Goal: Task Accomplishment & Management: Use online tool/utility

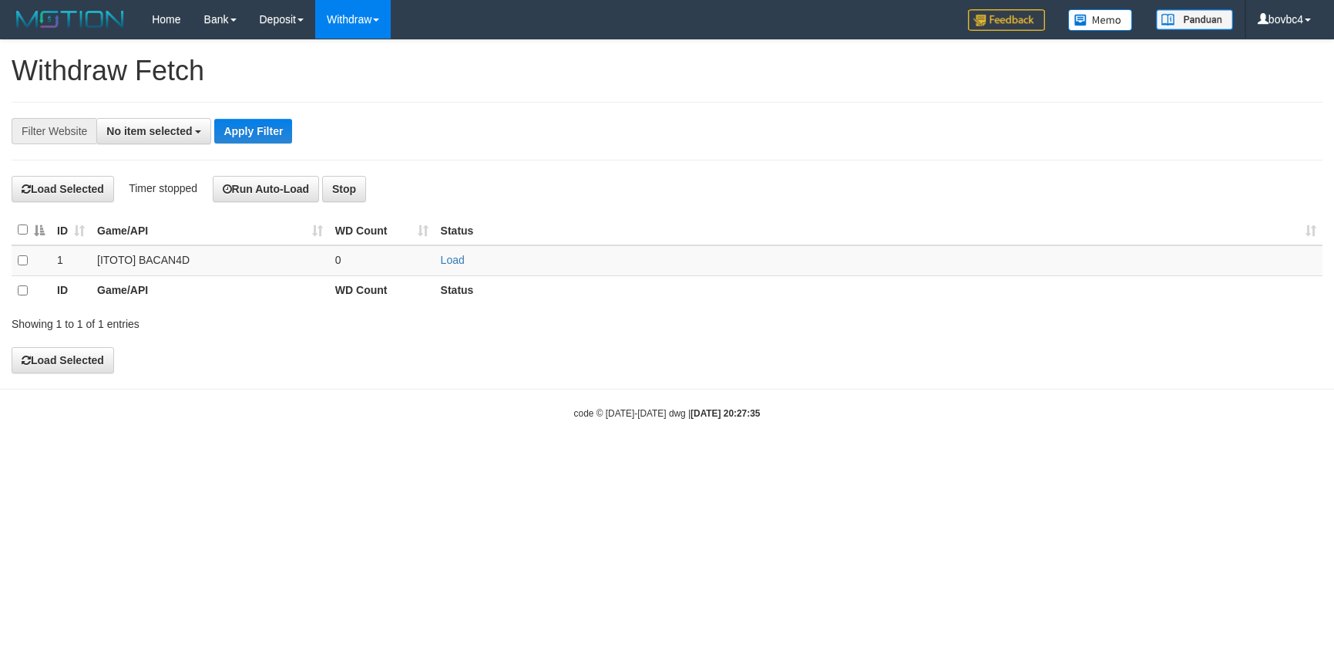
select select
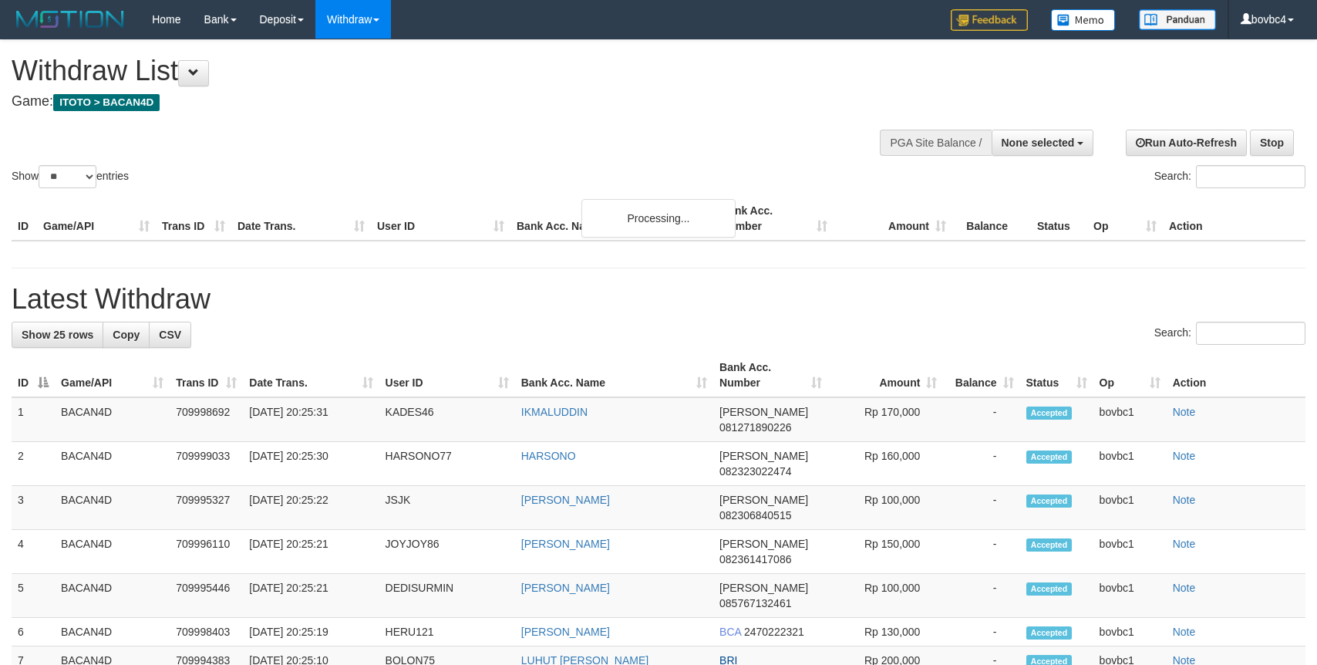
select select
select select "**"
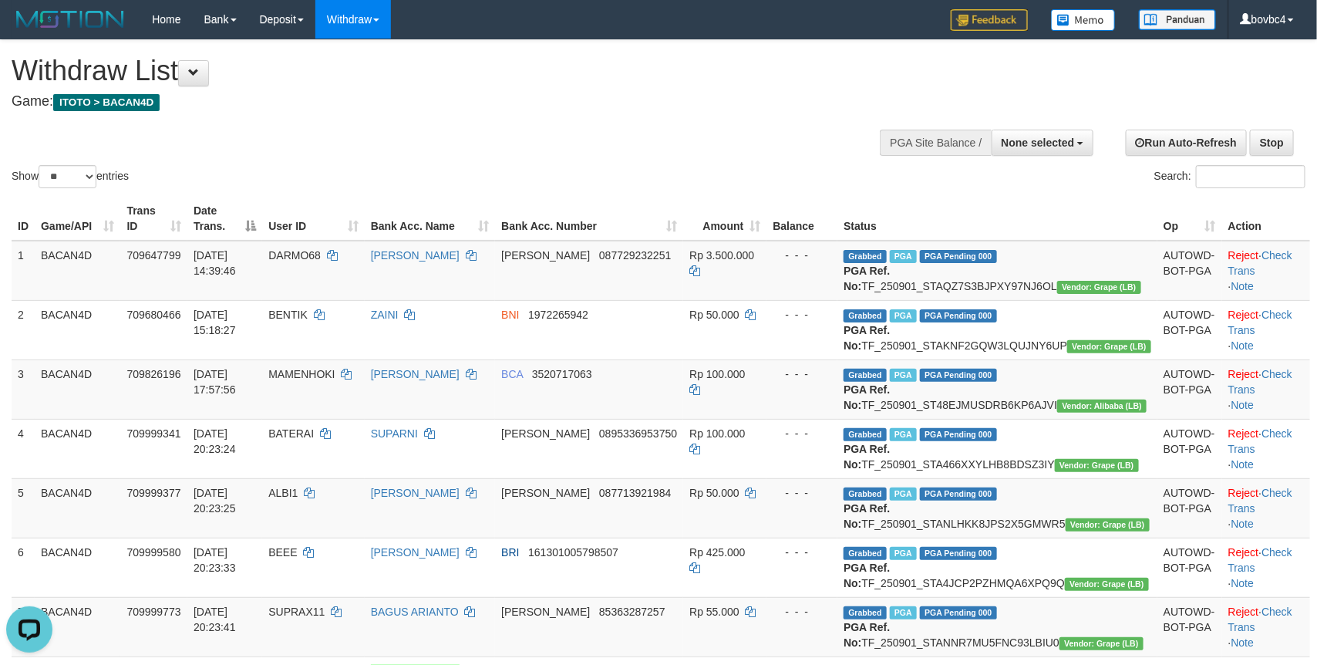
click at [613, 113] on div "**********" at bounding box center [443, 78] width 863 height 76
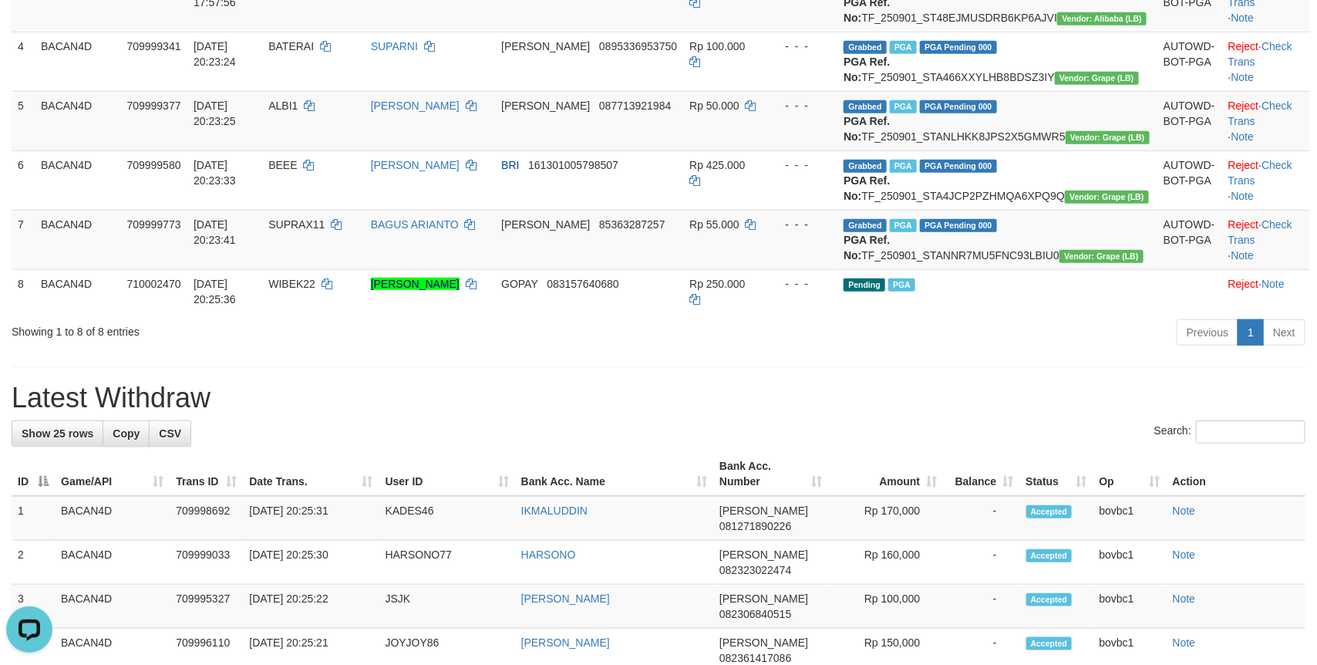
scroll to position [347, 0]
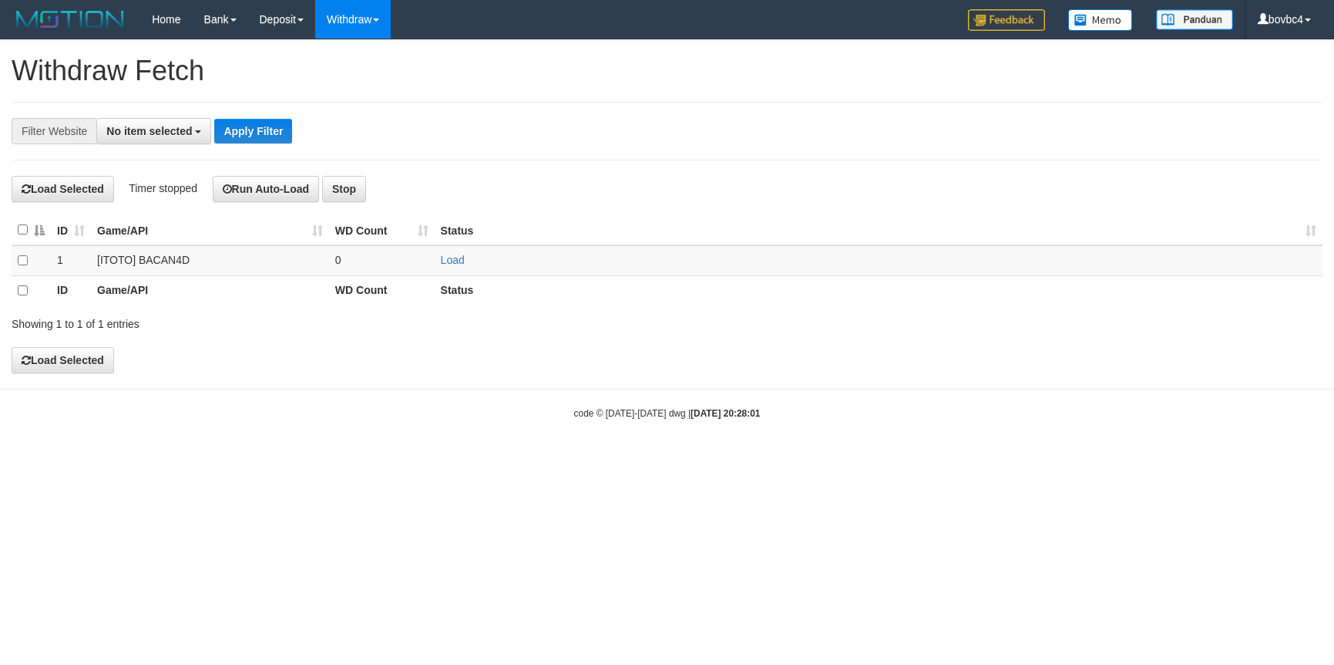
select select
click at [31, 264] on td at bounding box center [31, 260] width 39 height 30
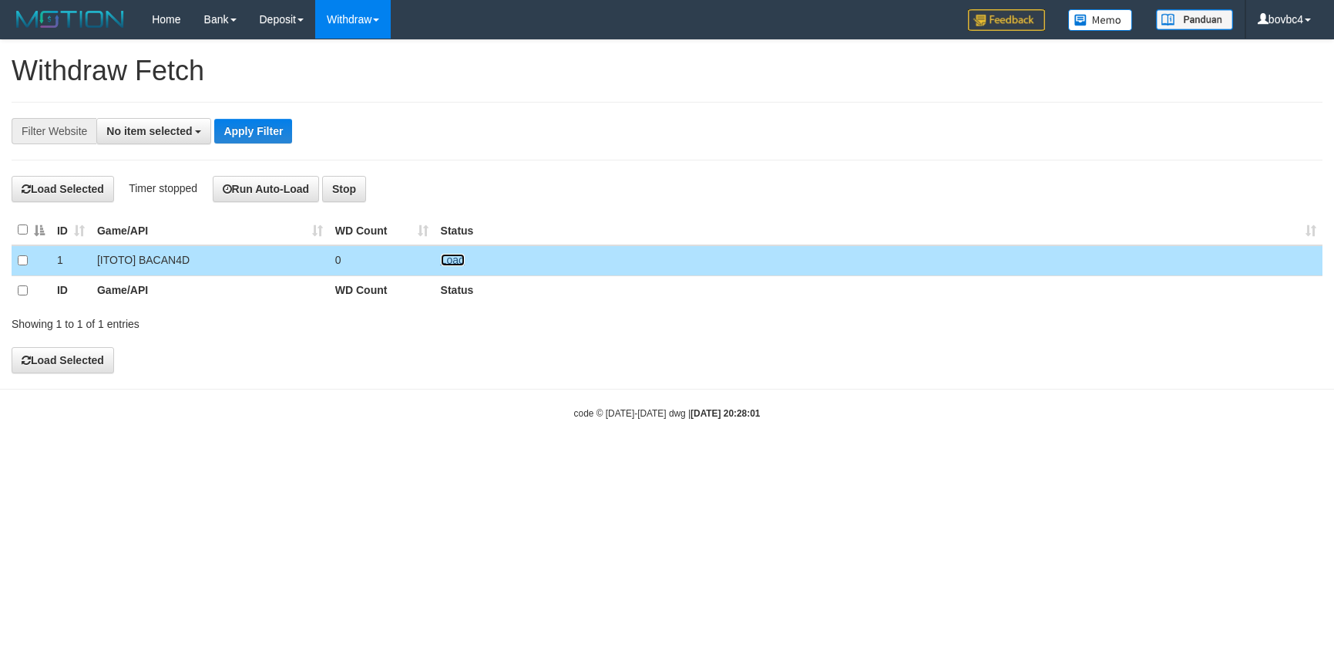
click at [461, 264] on link "Load" at bounding box center [453, 260] width 24 height 12
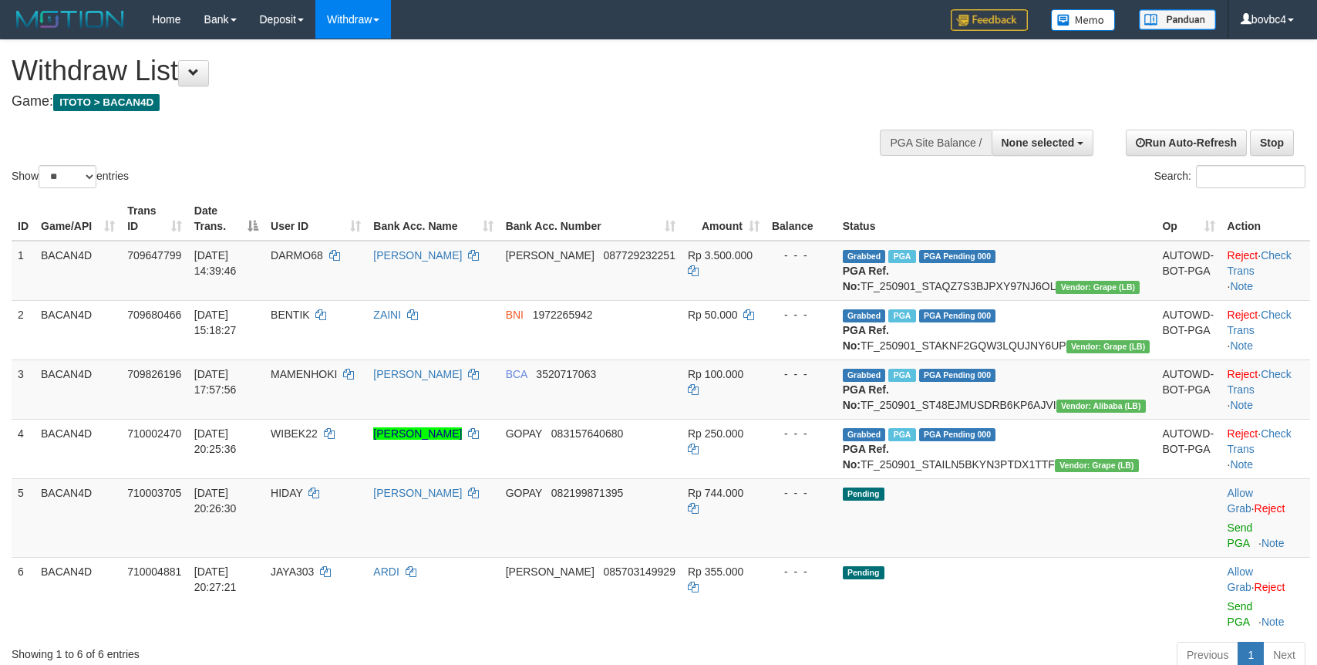
select select
select select "**"
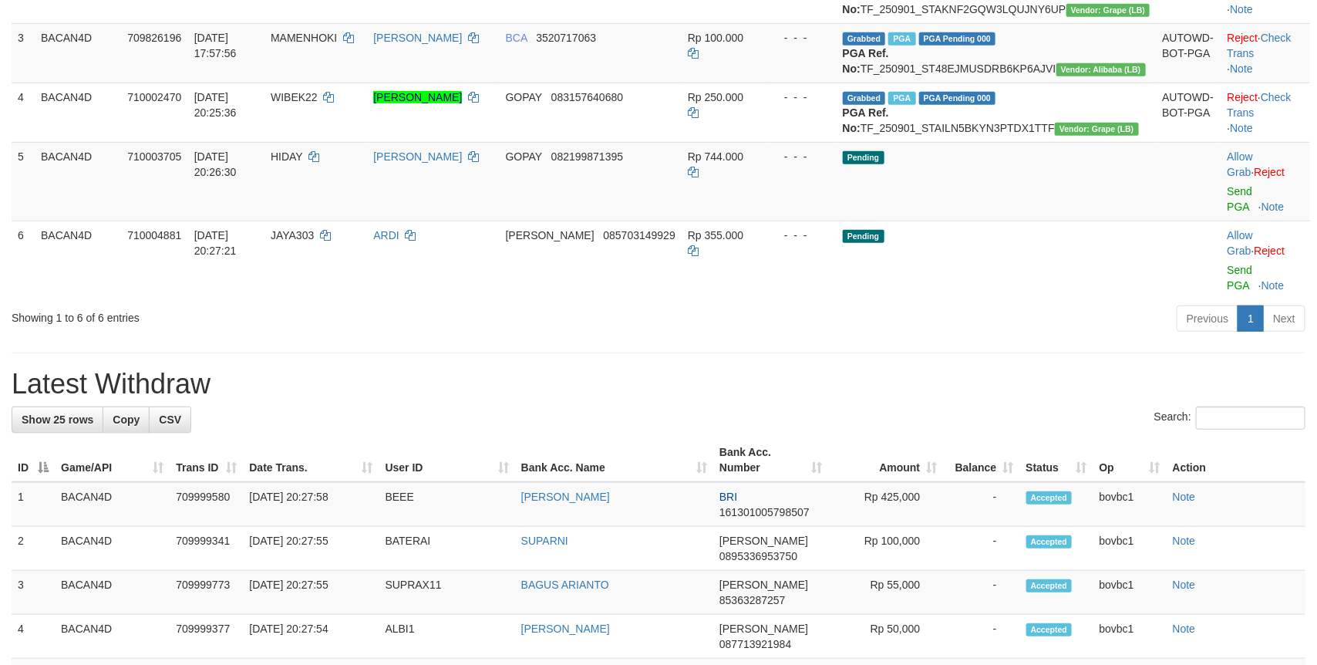
scroll to position [347, 0]
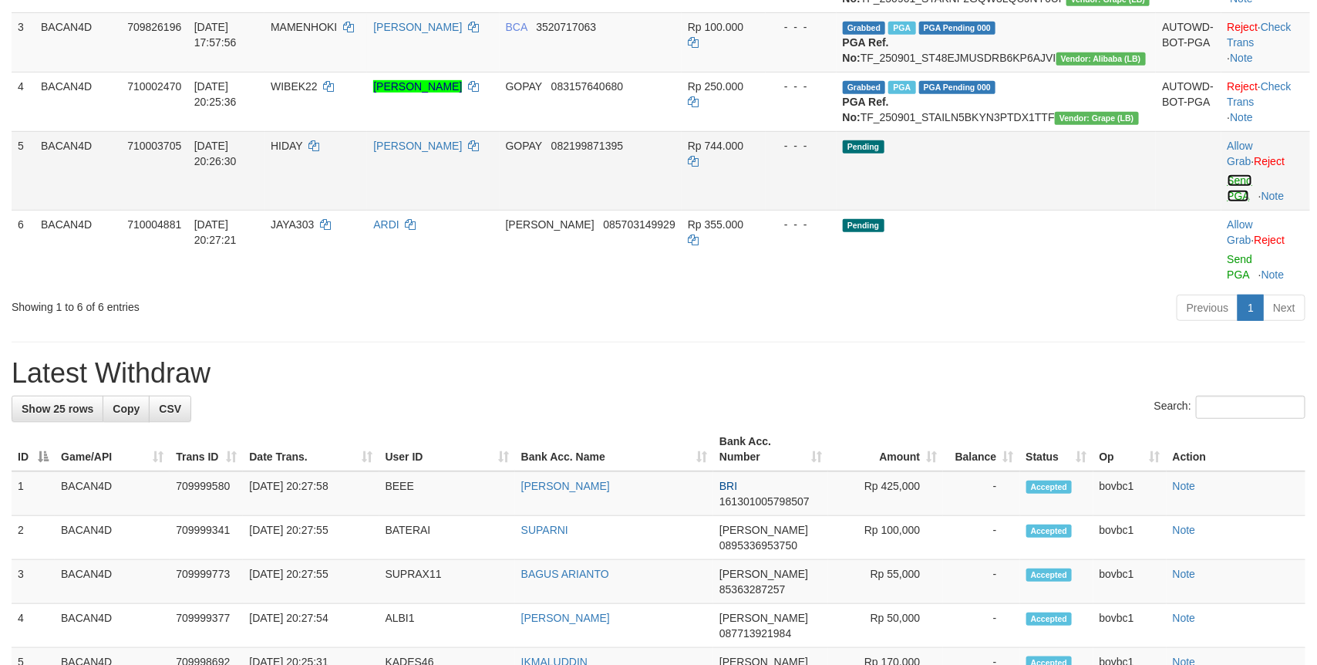
click at [1227, 202] on link "Send PGA" at bounding box center [1239, 188] width 25 height 28
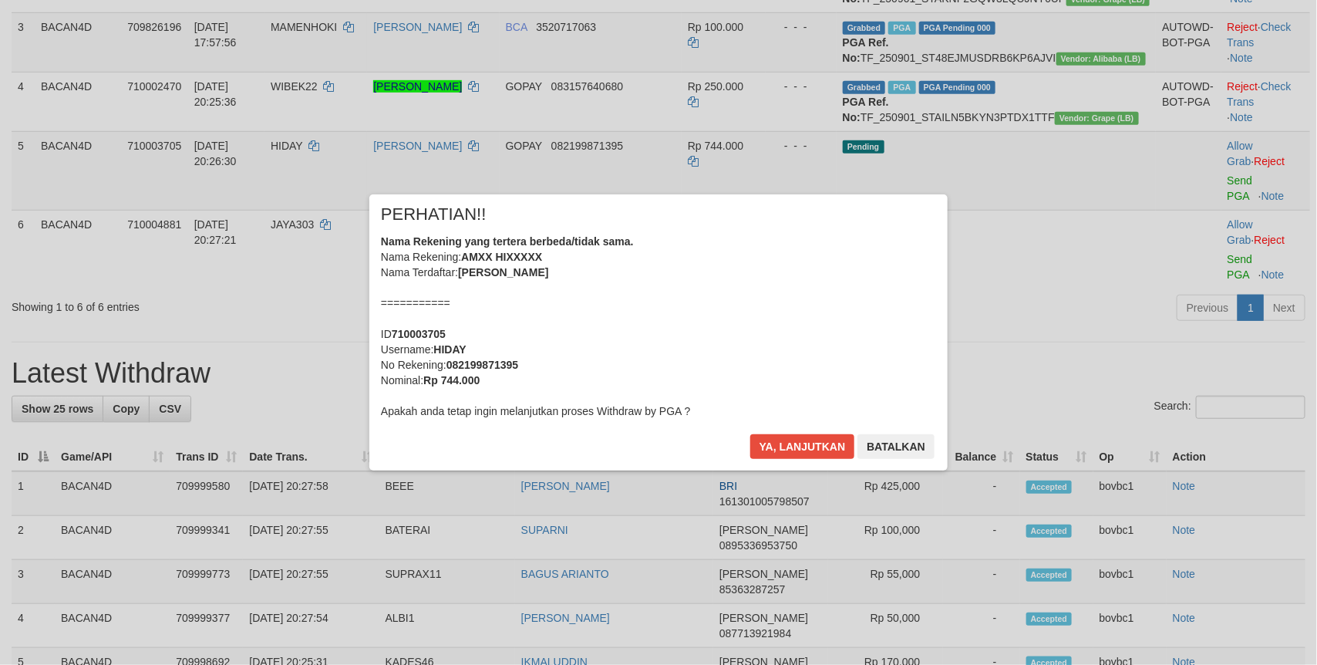
click at [1223, 294] on div "× PERHATIAN!! Nama Rekening yang tertera berbeda/tidak sama. Nama Rekening: AMX…" at bounding box center [658, 332] width 1317 height 338
click at [813, 449] on button "Ya, lanjutkan" at bounding box center [802, 446] width 105 height 25
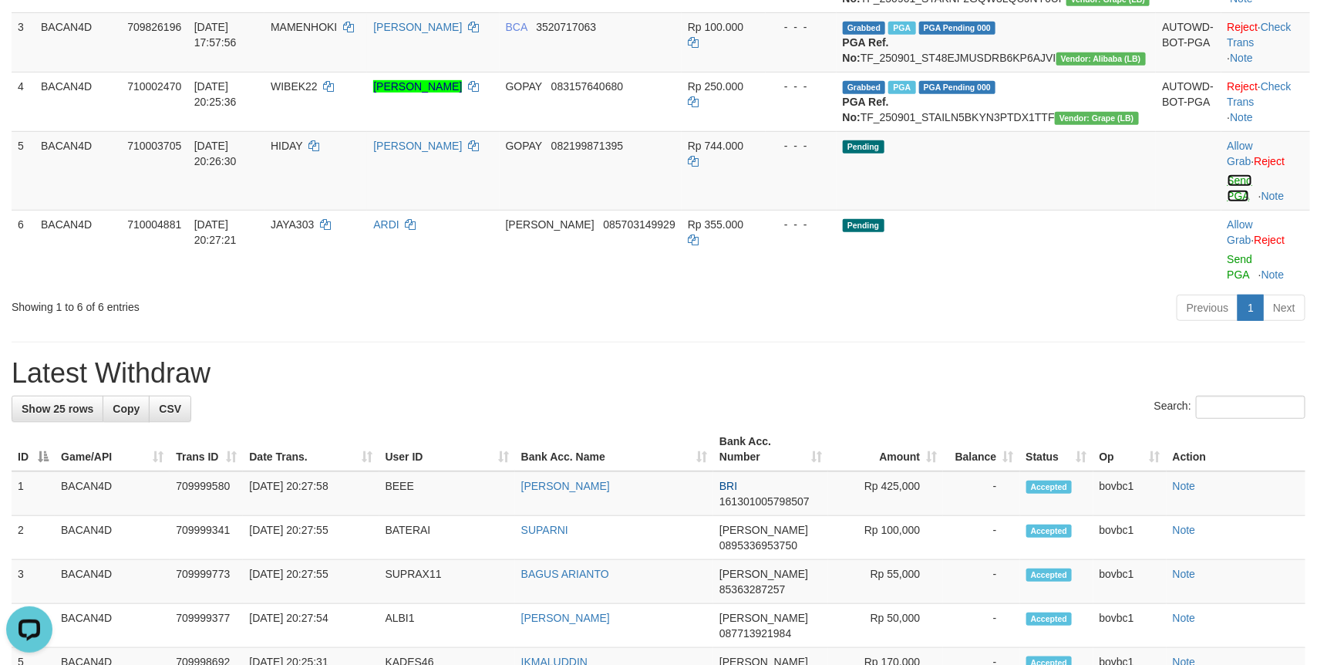
scroll to position [0, 0]
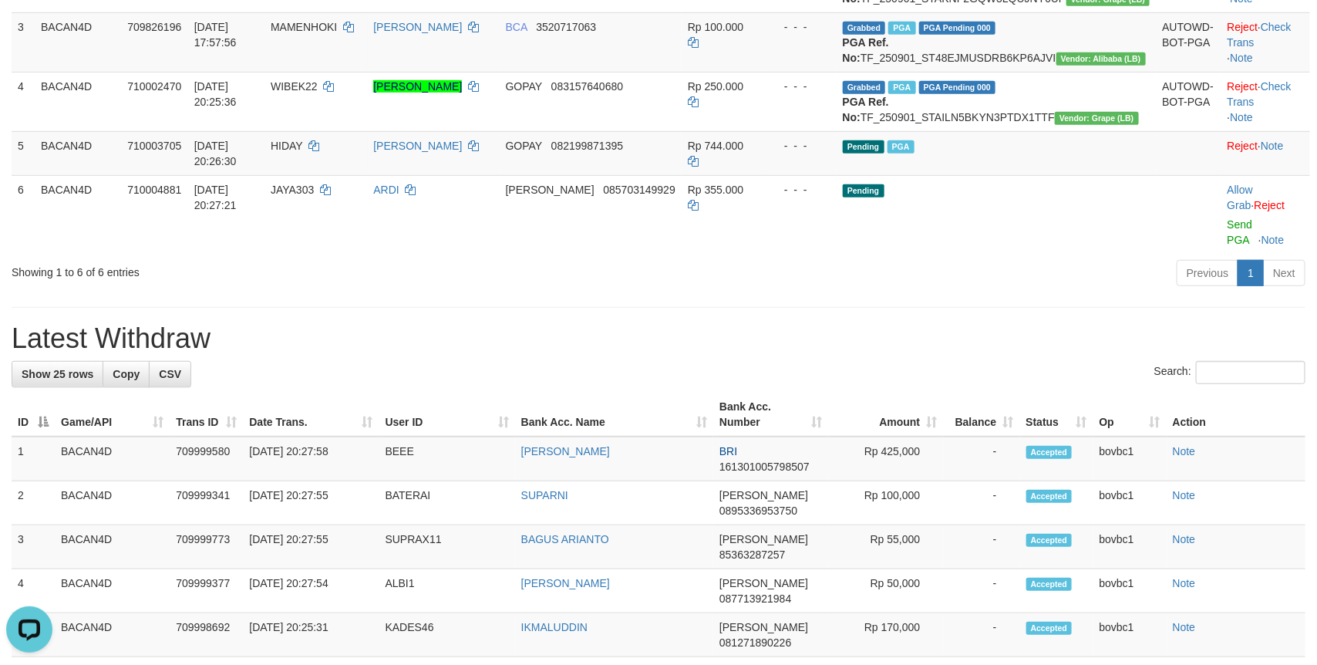
click at [1215, 291] on div "Previous 1 Next" at bounding box center [932, 274] width 745 height 33
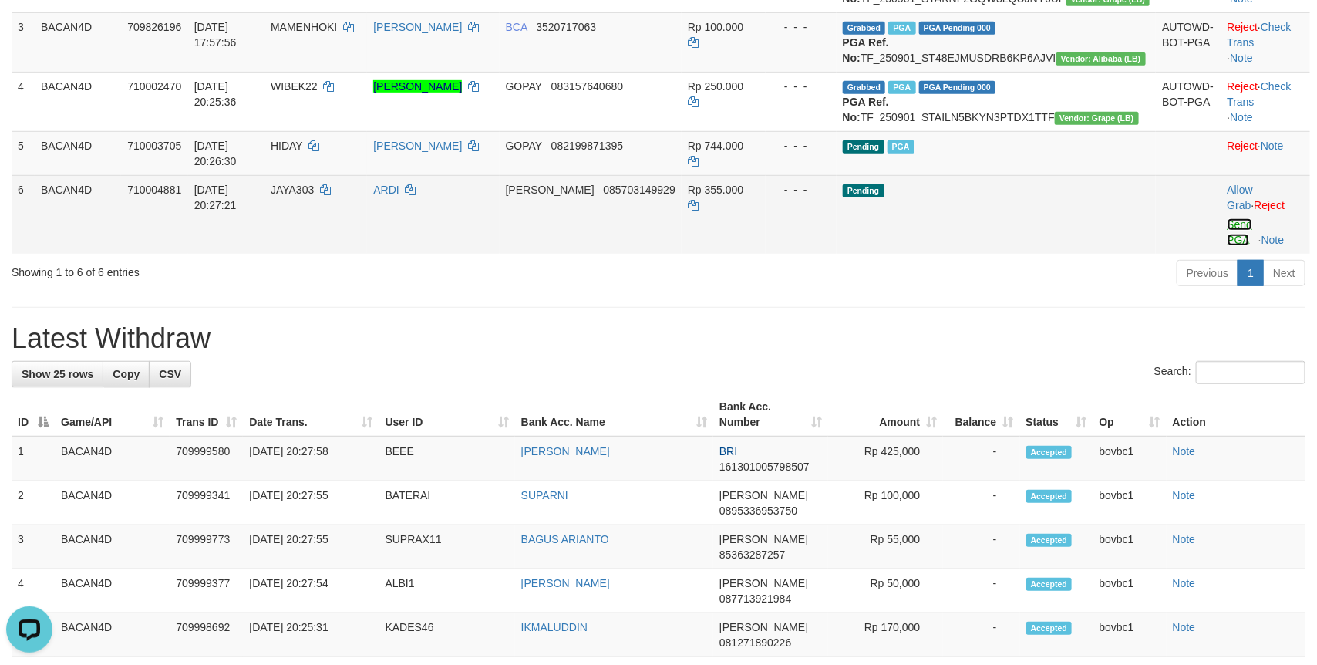
click at [1227, 246] on link "Send PGA" at bounding box center [1239, 232] width 25 height 28
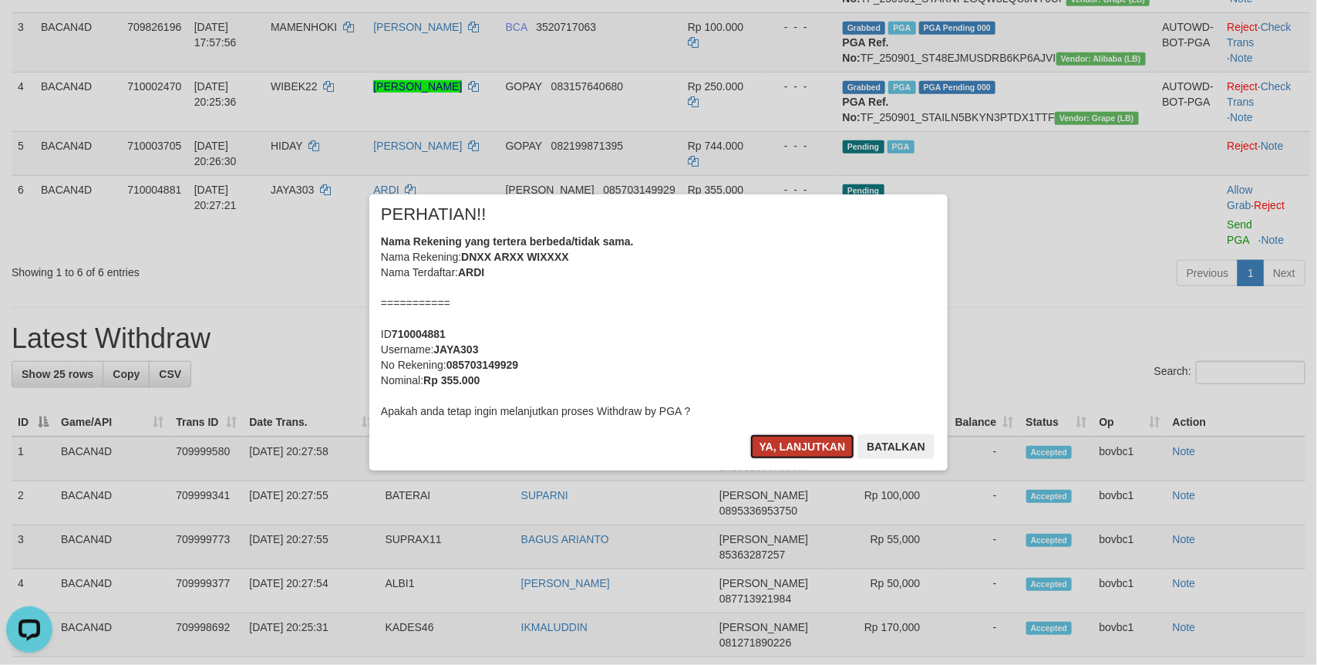
click at [766, 442] on button "Ya, lanjutkan" at bounding box center [802, 446] width 105 height 25
